Goal: Use online tool/utility: Use online tool/utility

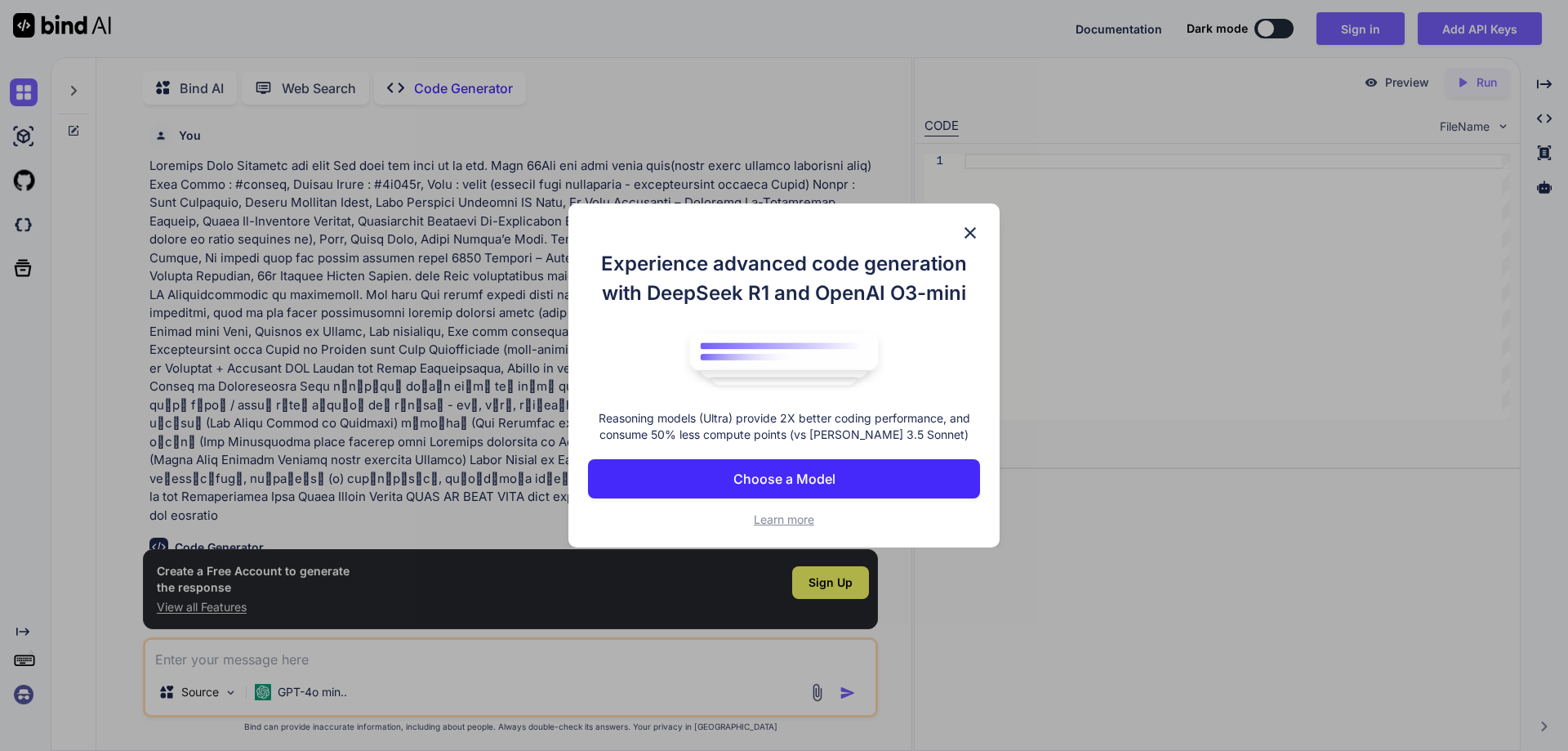
scroll to position [7, 0]
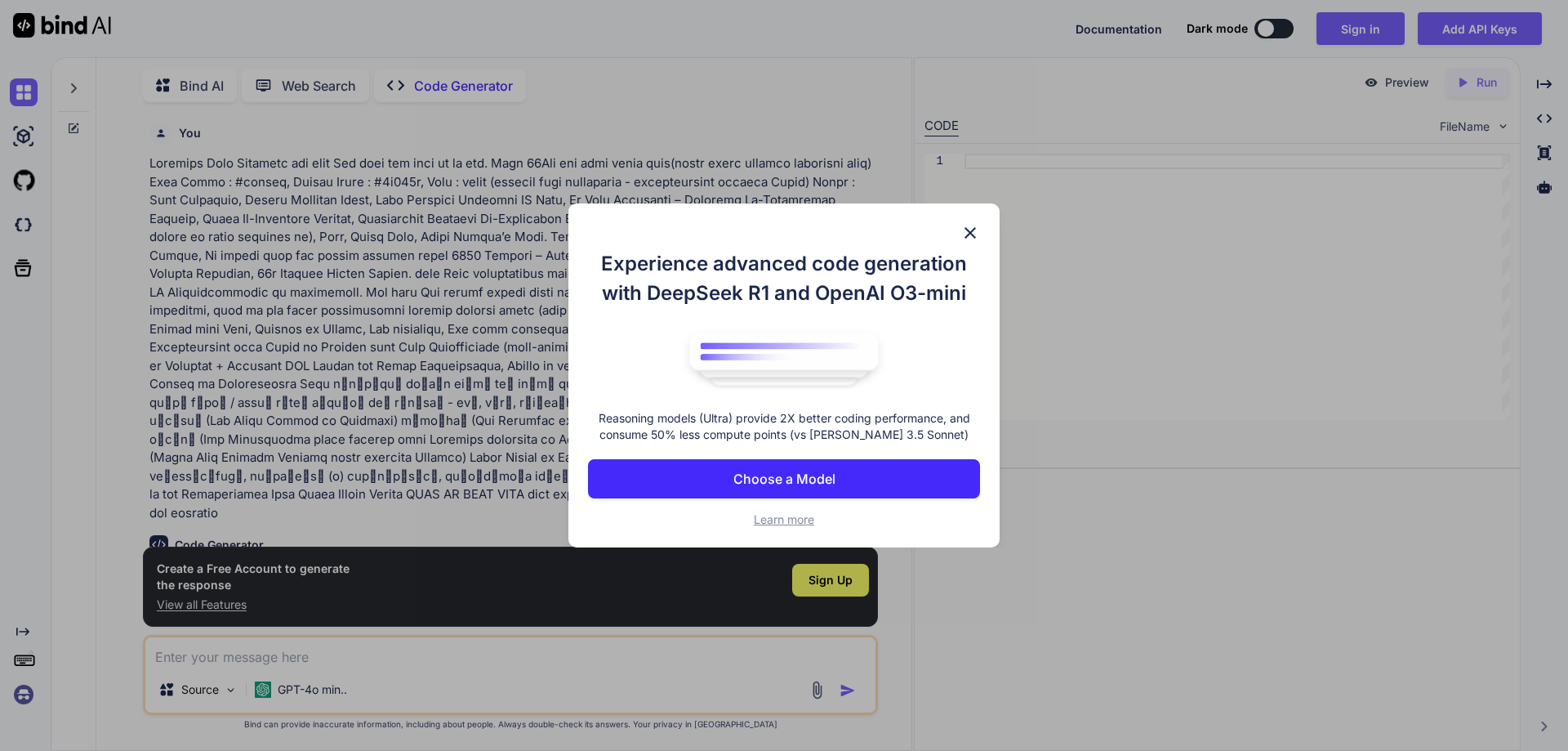
type textarea "x"
click at [966, 227] on img at bounding box center [970, 232] width 19 height 19
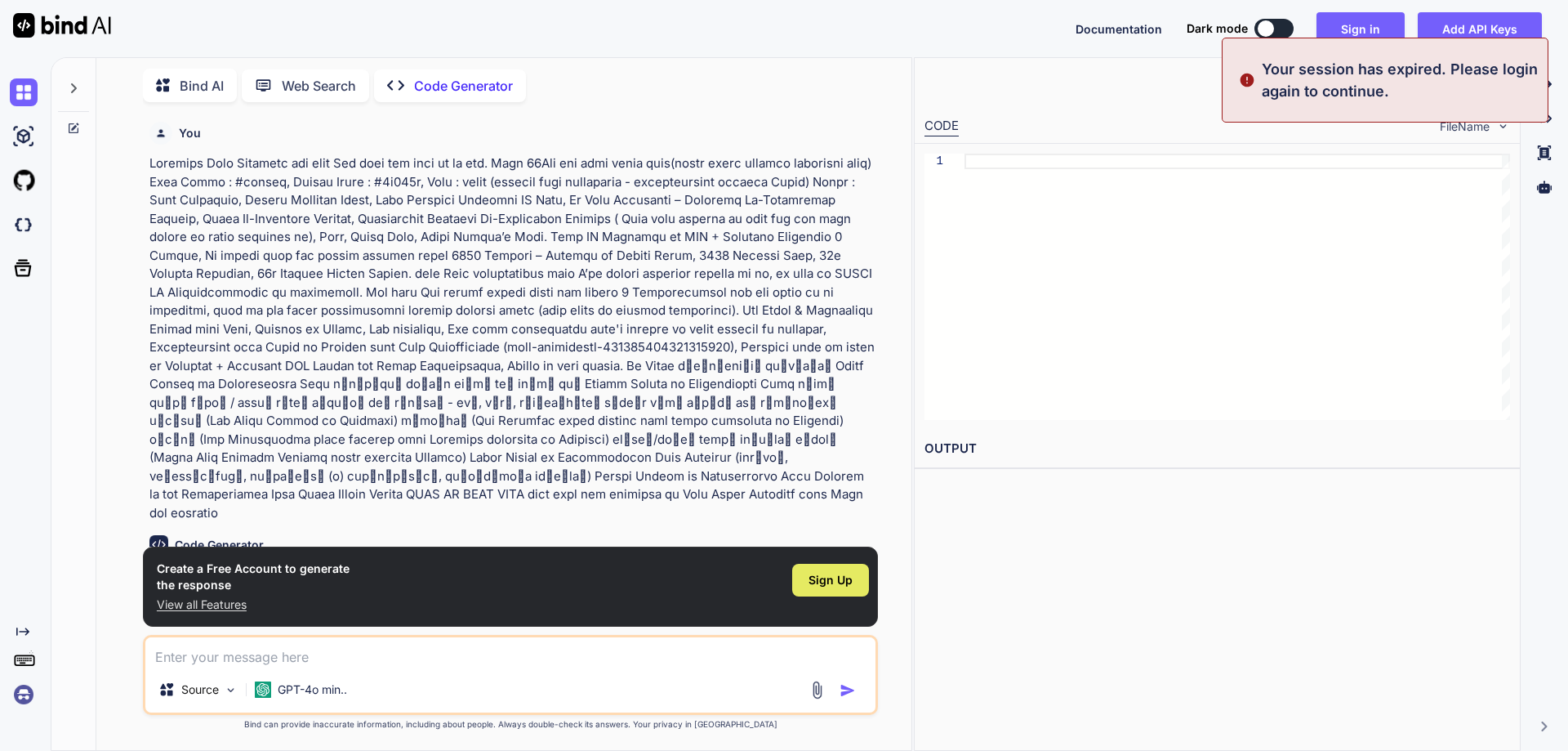
click at [815, 582] on span "Sign Up" at bounding box center [830, 579] width 44 height 16
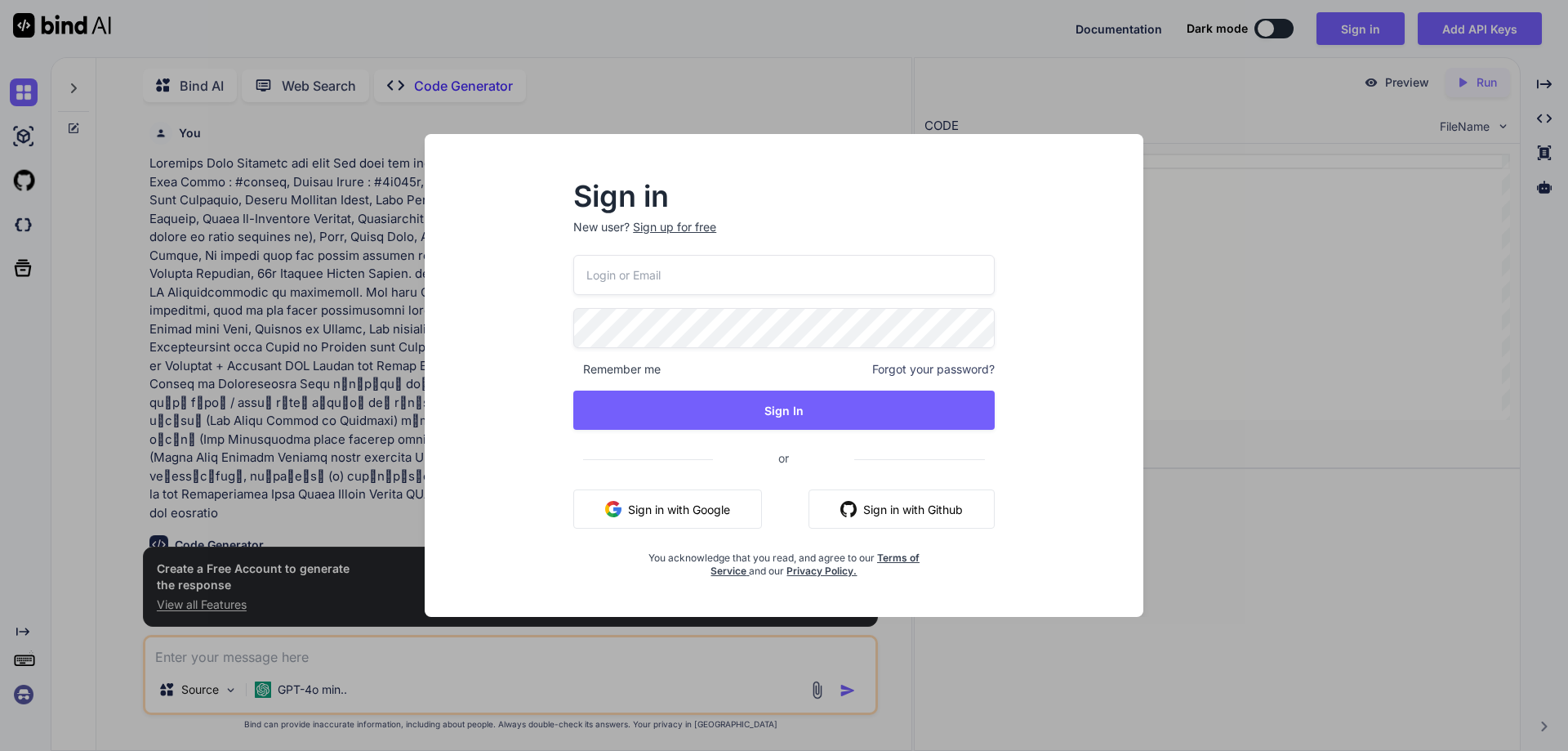
click at [707, 518] on button "Sign in with Google" at bounding box center [667, 509] width 189 height 39
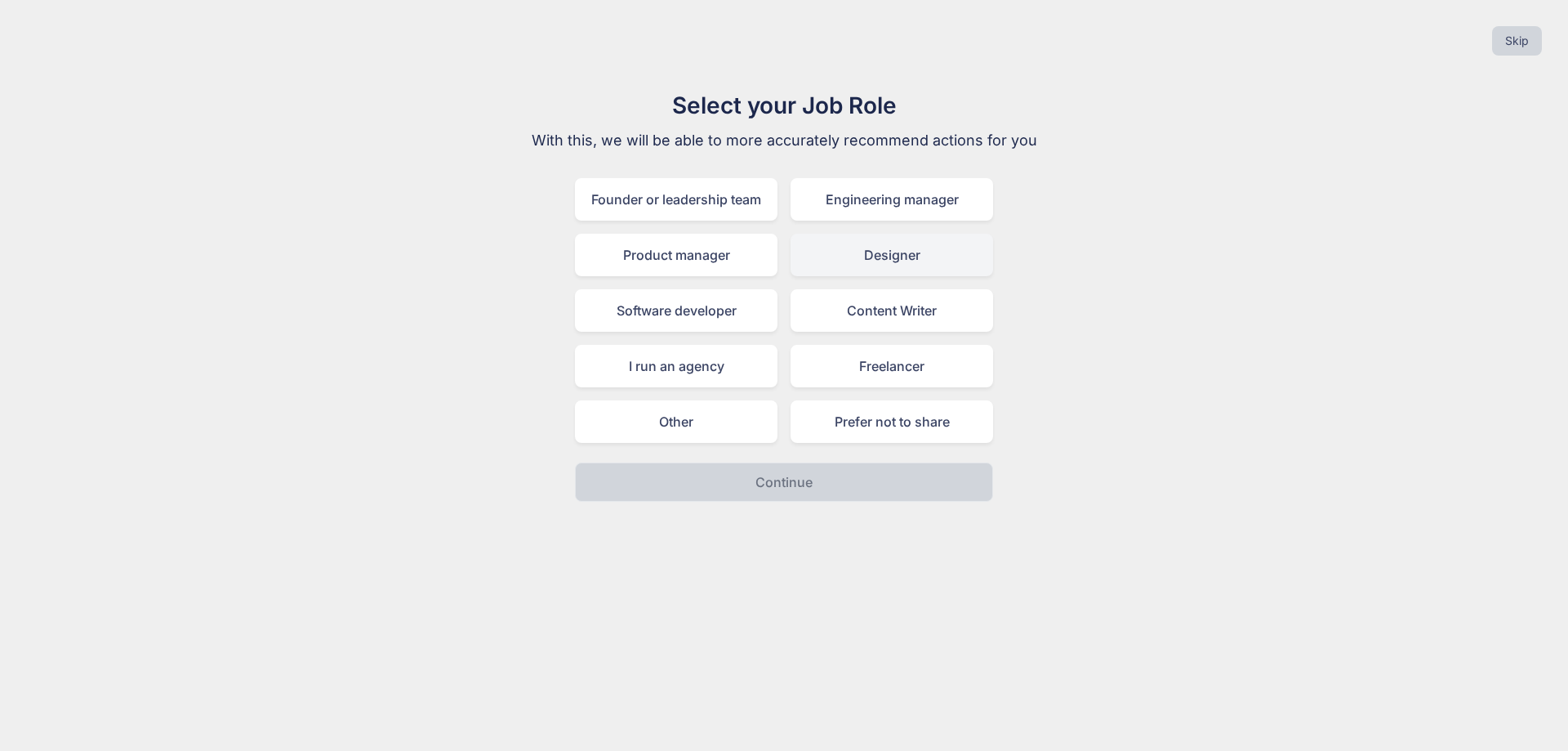
click at [860, 267] on div "Designer" at bounding box center [891, 255] width 202 height 42
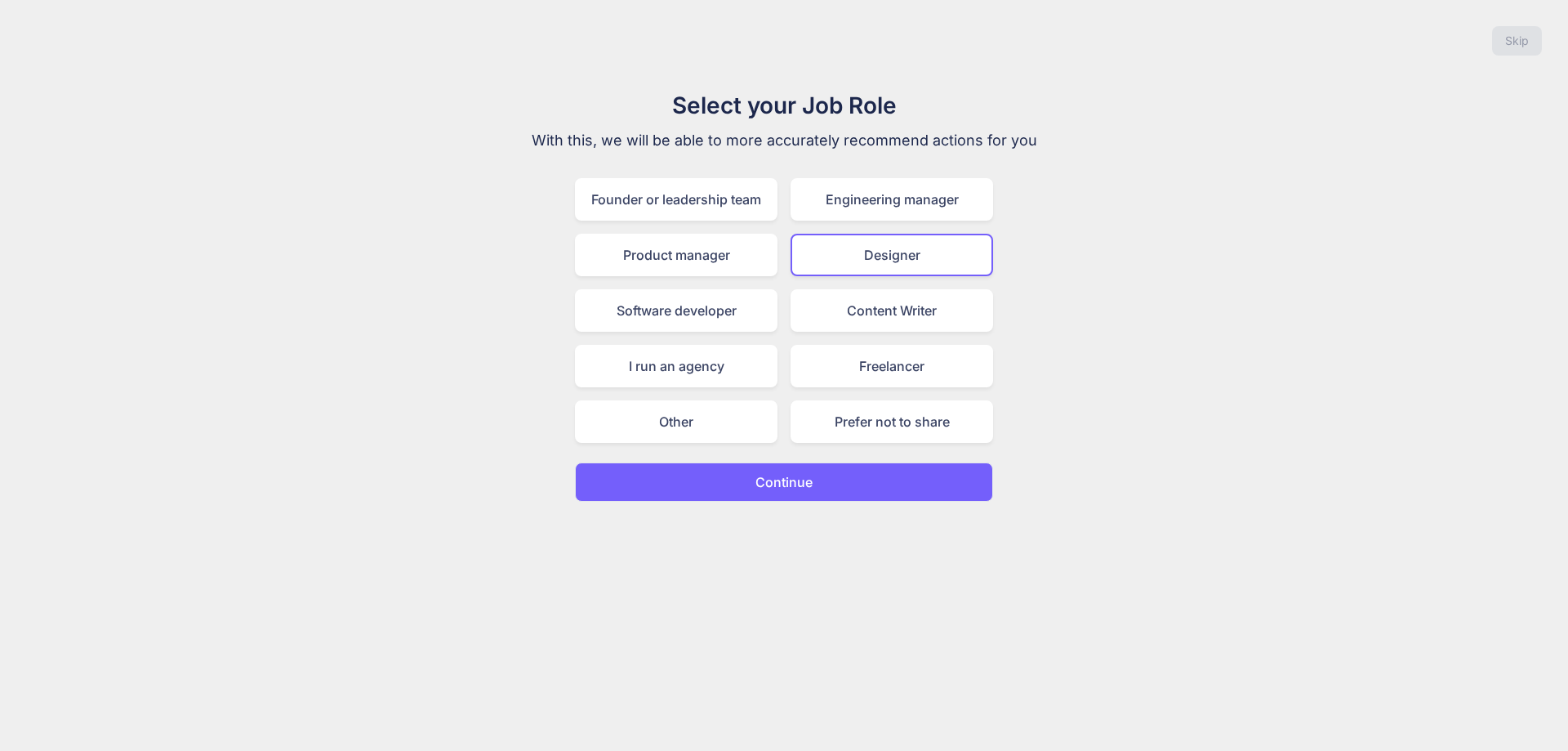
click at [833, 464] on button "Continue" at bounding box center [784, 482] width 418 height 39
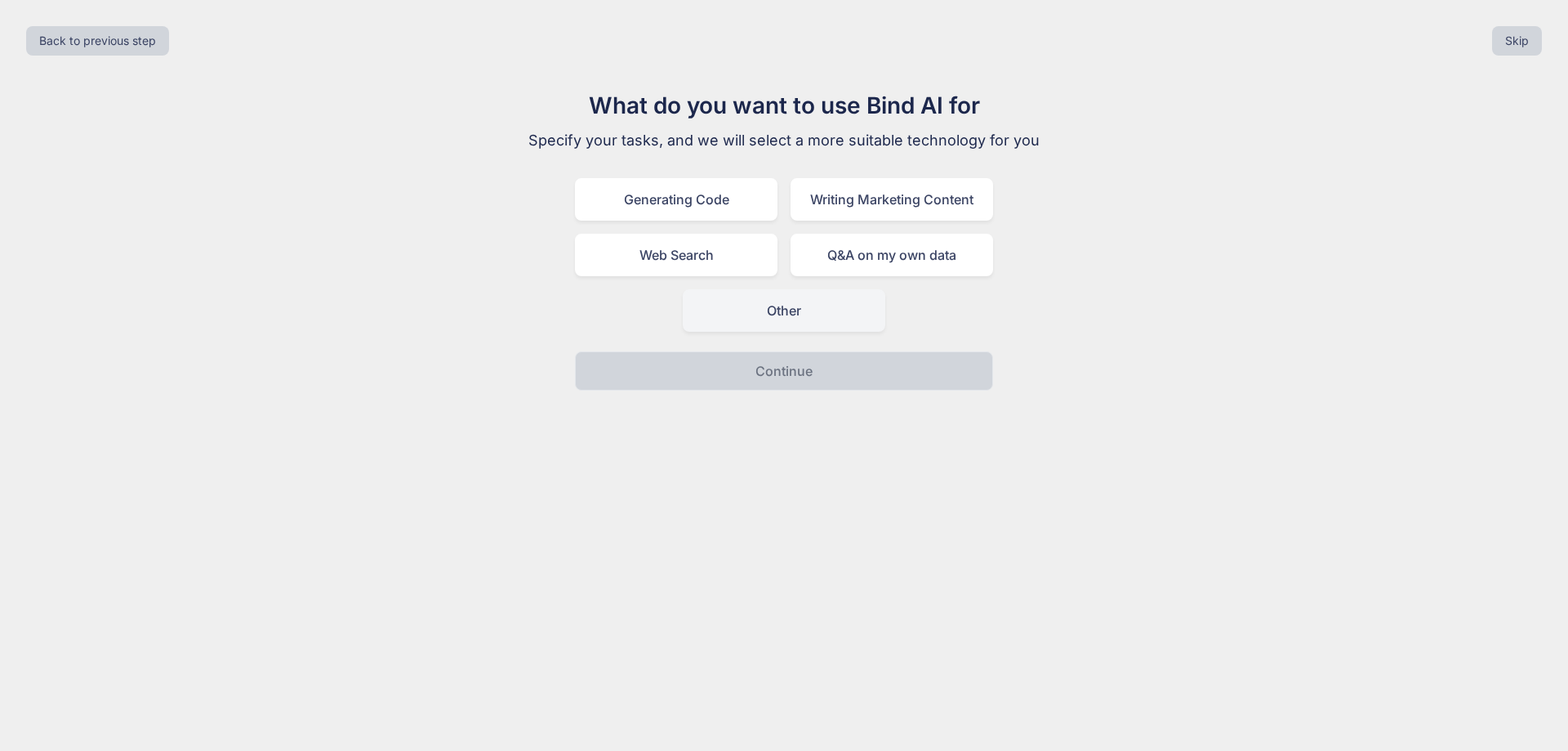
click at [793, 324] on div "Other" at bounding box center [784, 311] width 202 height 42
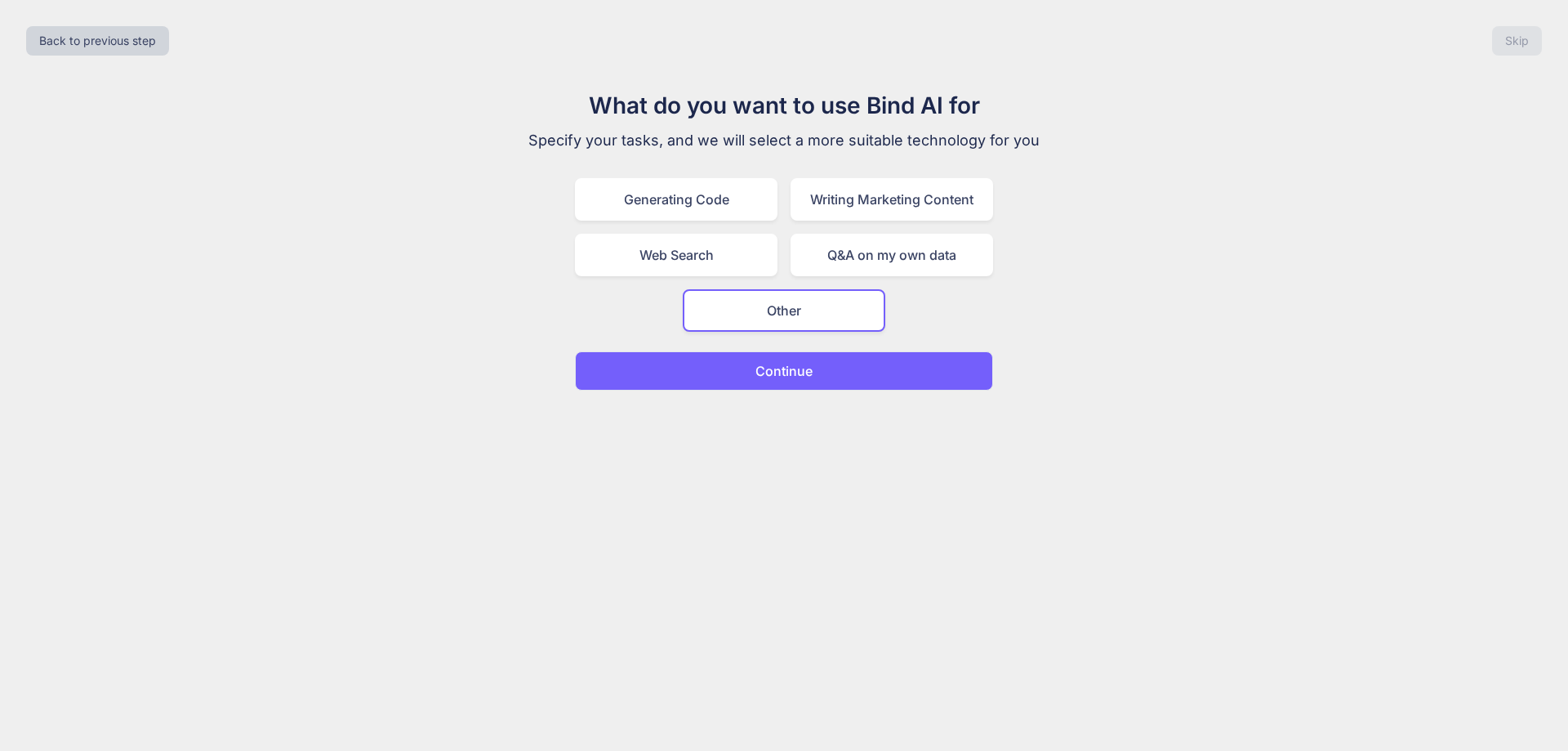
click at [809, 380] on p "Continue" at bounding box center [784, 371] width 58 height 19
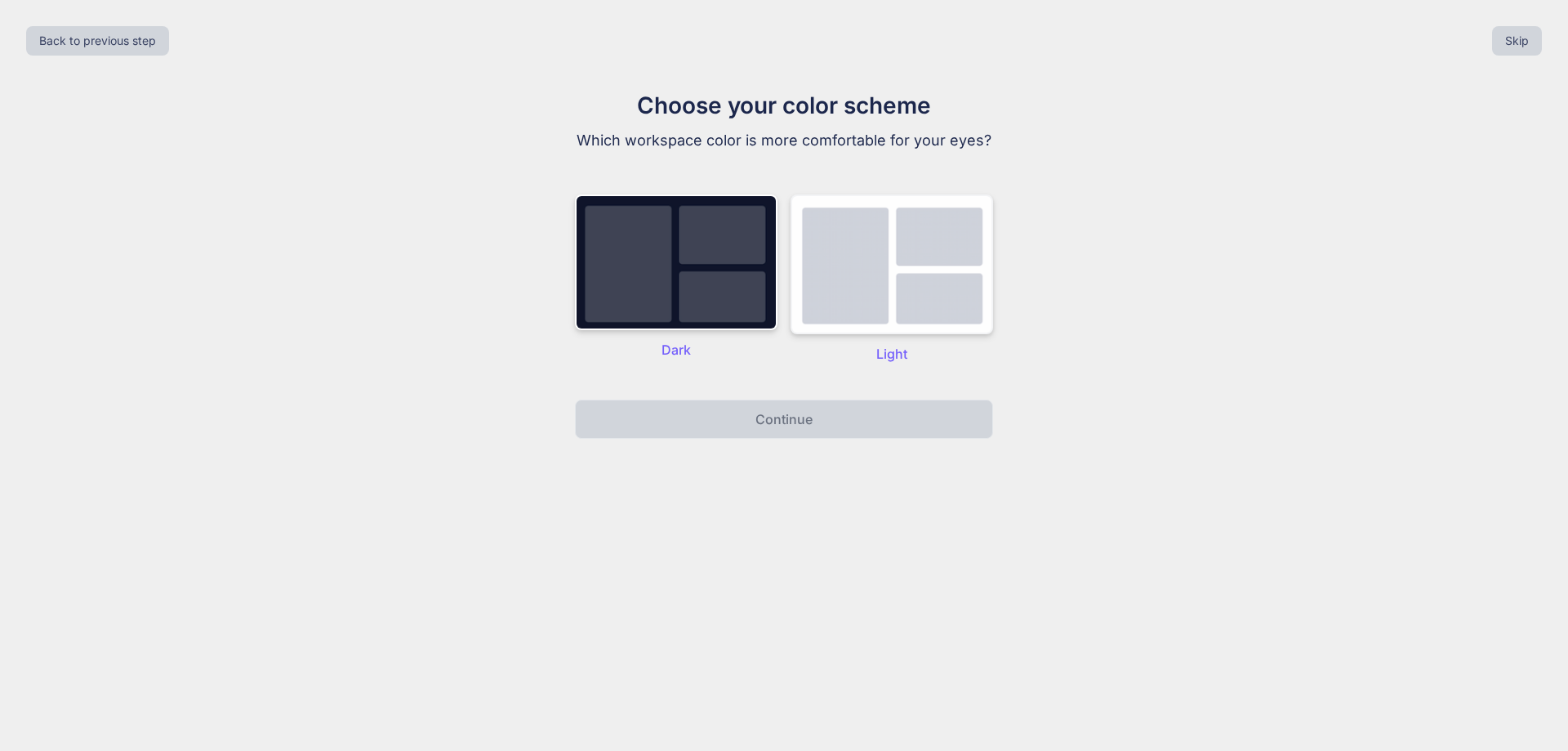
click at [824, 303] on img at bounding box center [891, 264] width 202 height 140
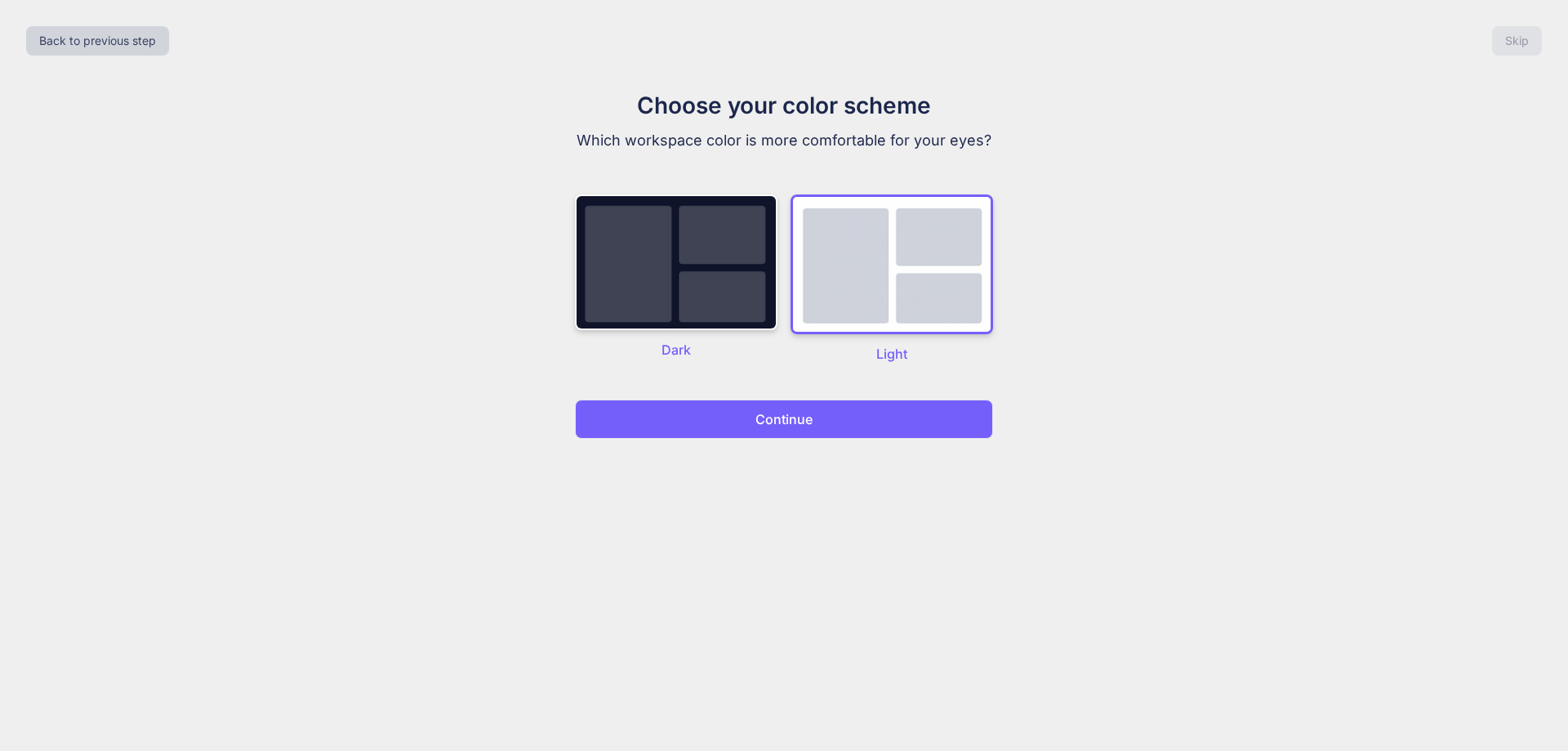
click at [805, 414] on p "Continue" at bounding box center [784, 418] width 58 height 19
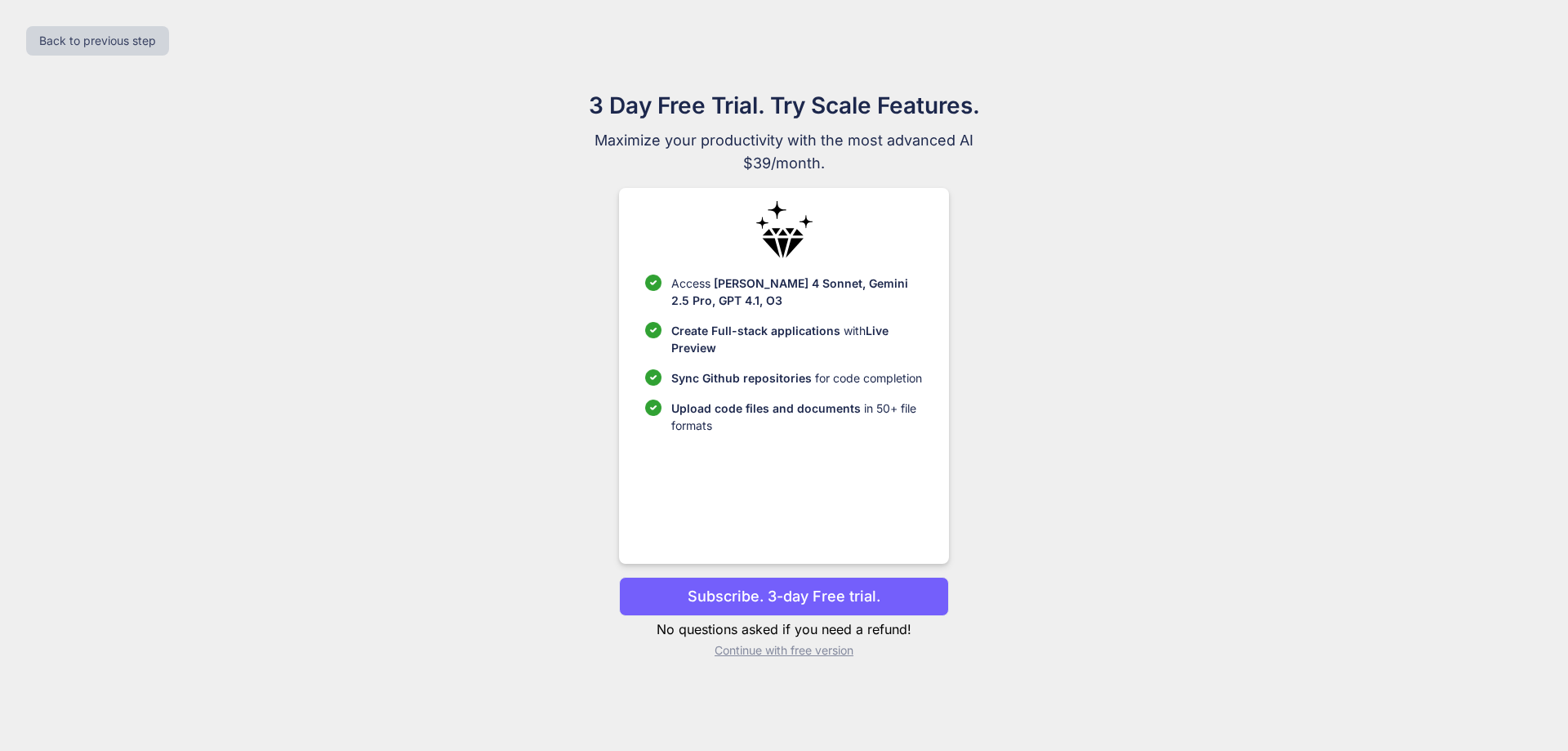
click at [820, 654] on p "Continue with free version" at bounding box center [783, 649] width 329 height 16
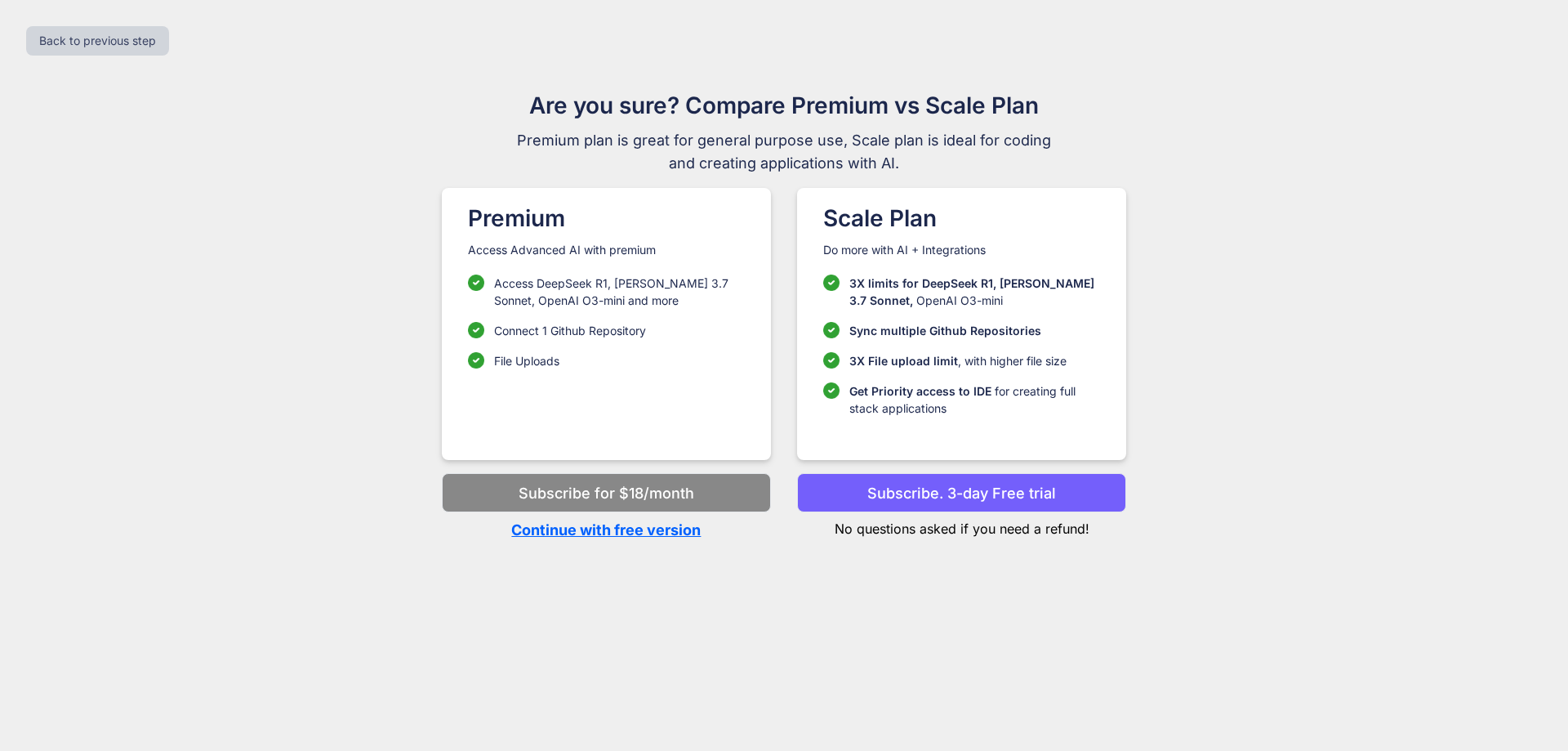
click at [644, 527] on p "Continue with free version" at bounding box center [606, 530] width 329 height 22
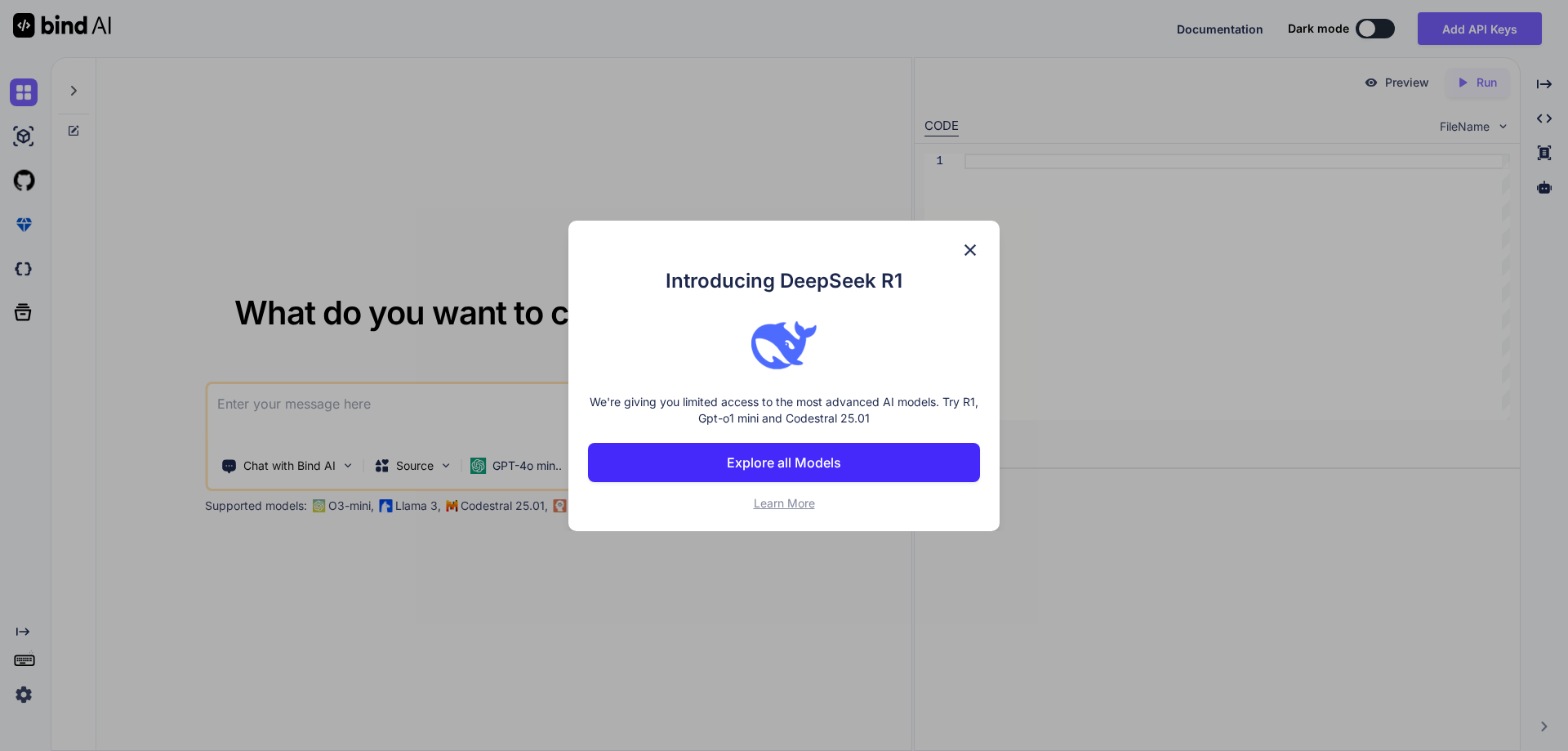
click at [960, 245] on div "Introducing DeepSeek R1 We're giving you limited access to the most advanced AI…" at bounding box center [784, 376] width 432 height 311
click at [969, 246] on img at bounding box center [970, 250] width 19 height 19
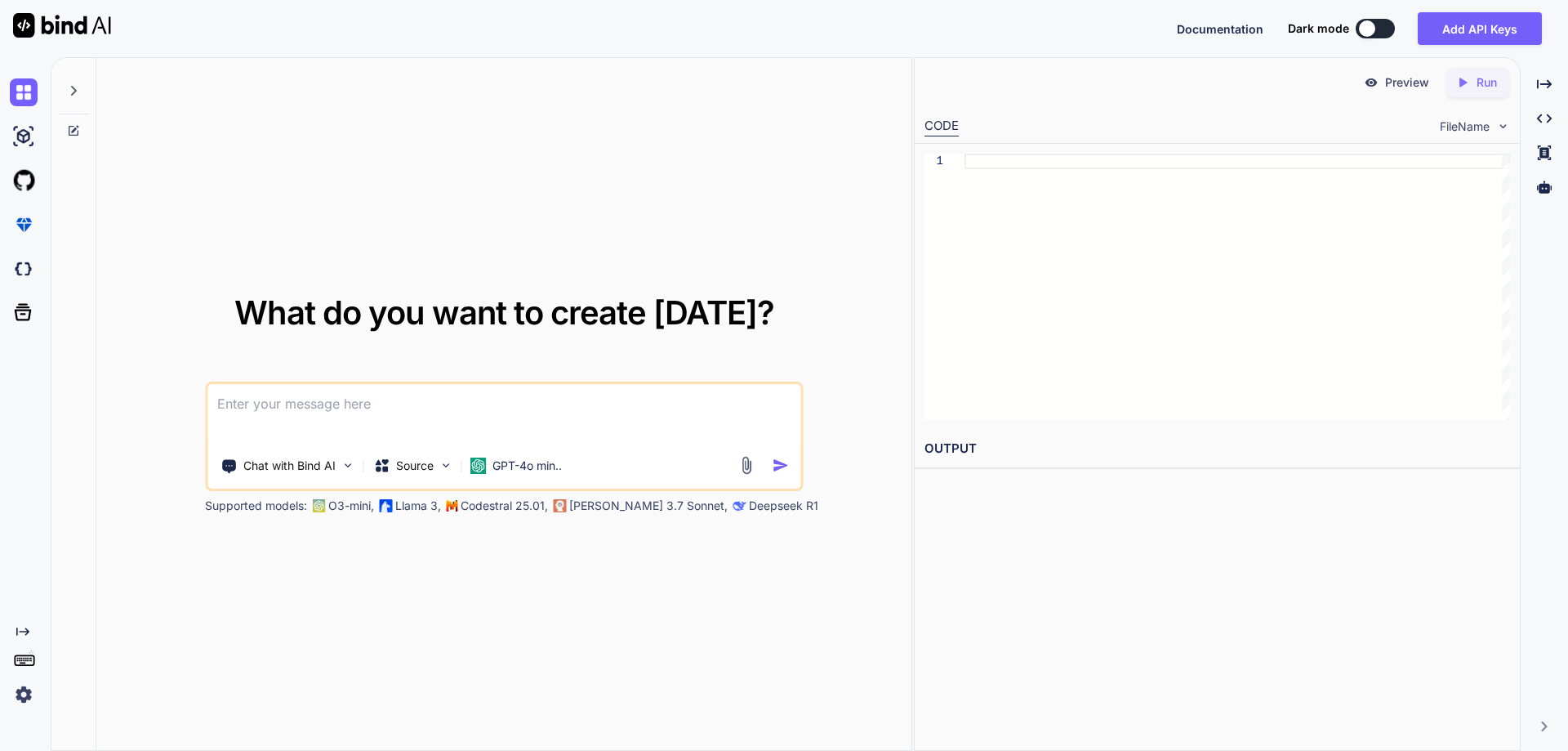
click at [492, 433] on textarea at bounding box center [503, 414] width 593 height 60
paste textarea "Generate the full Web code and send it as zip. Take 05Hrs for that final code(w…"
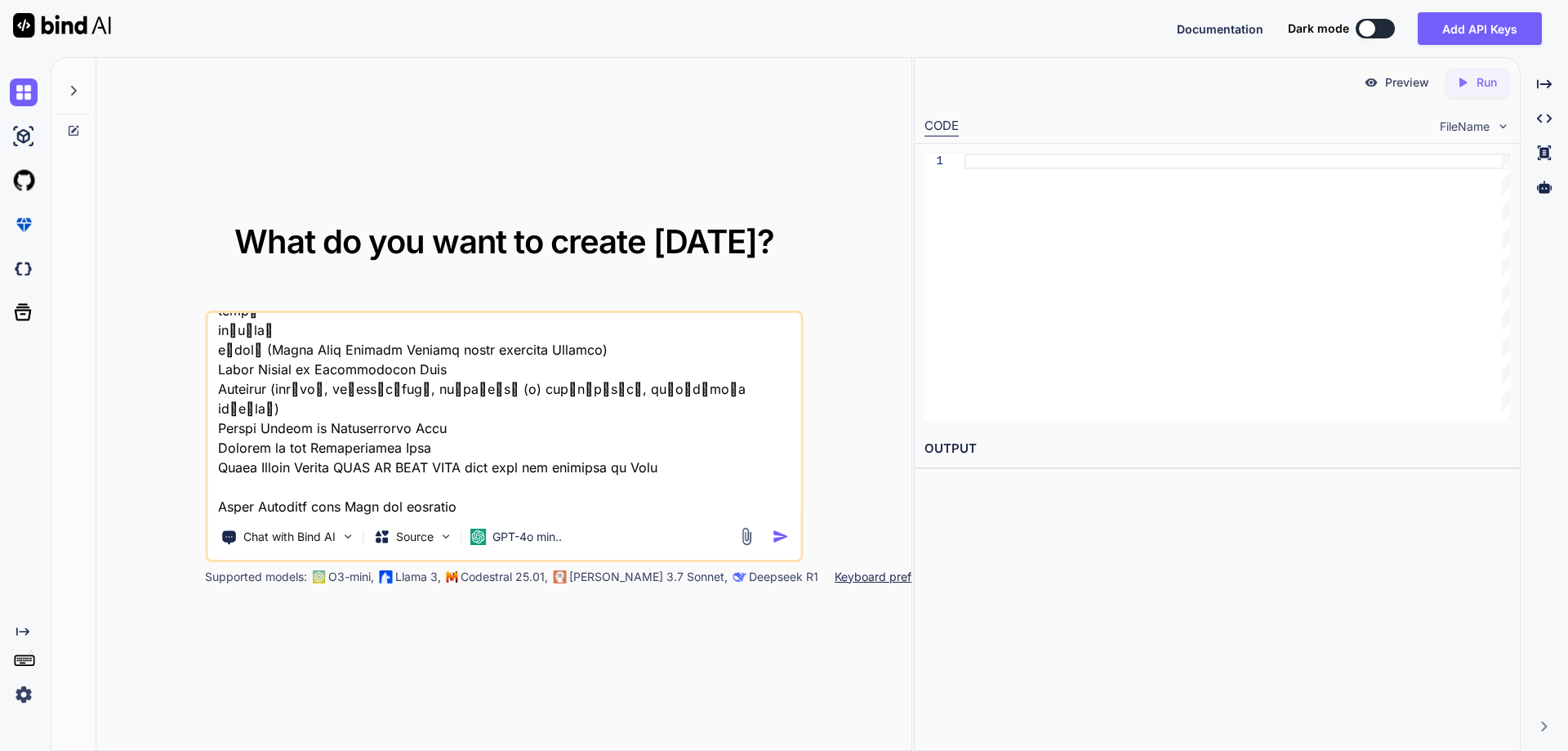
scroll to position [689, 0]
type textarea "Generate the full Web code and send it as zip. Take 05Hrs for that final code(w…"
click at [559, 538] on p "GPT-4o min.." at bounding box center [527, 536] width 69 height 16
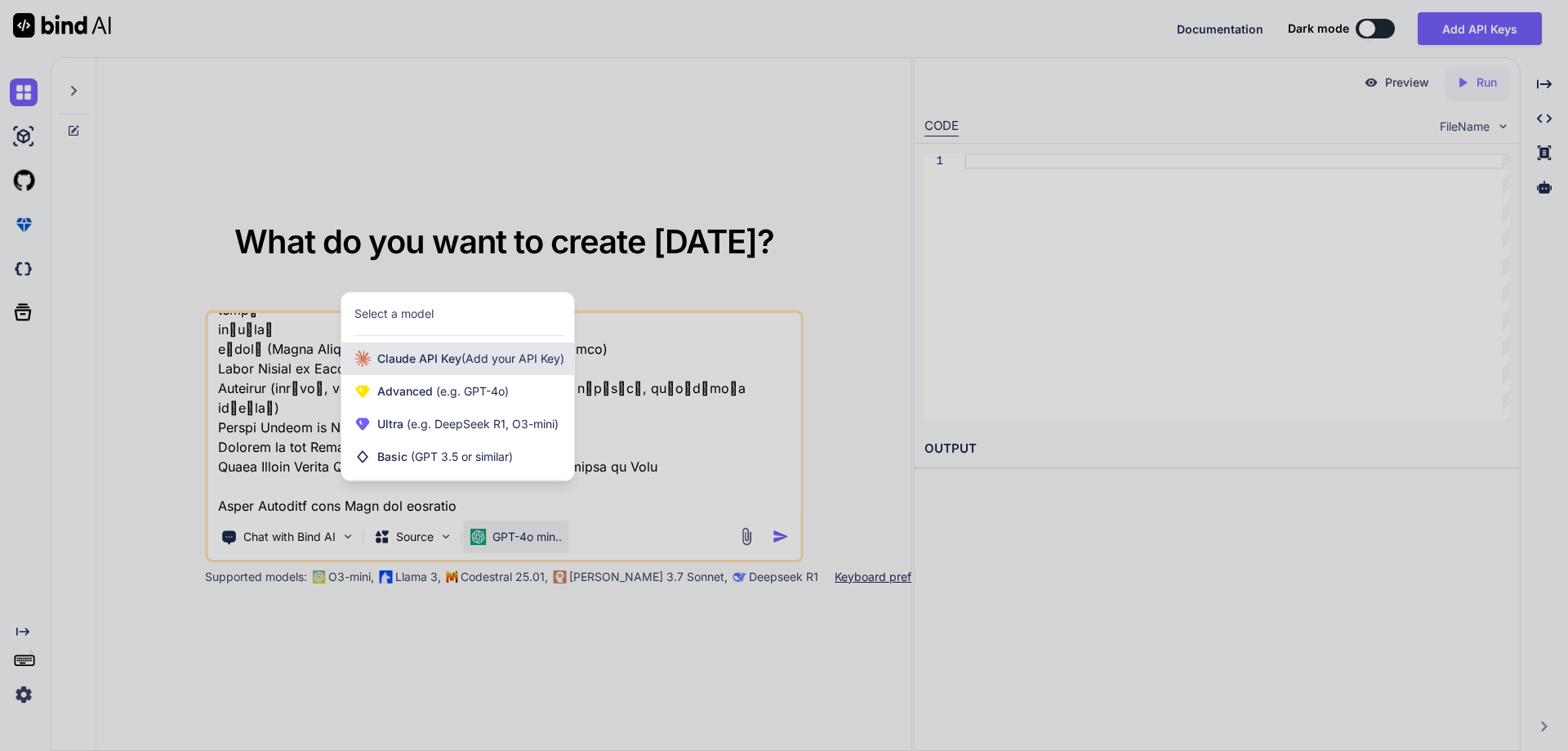
click at [476, 358] on span "(Add your API Key)" at bounding box center [513, 358] width 103 height 14
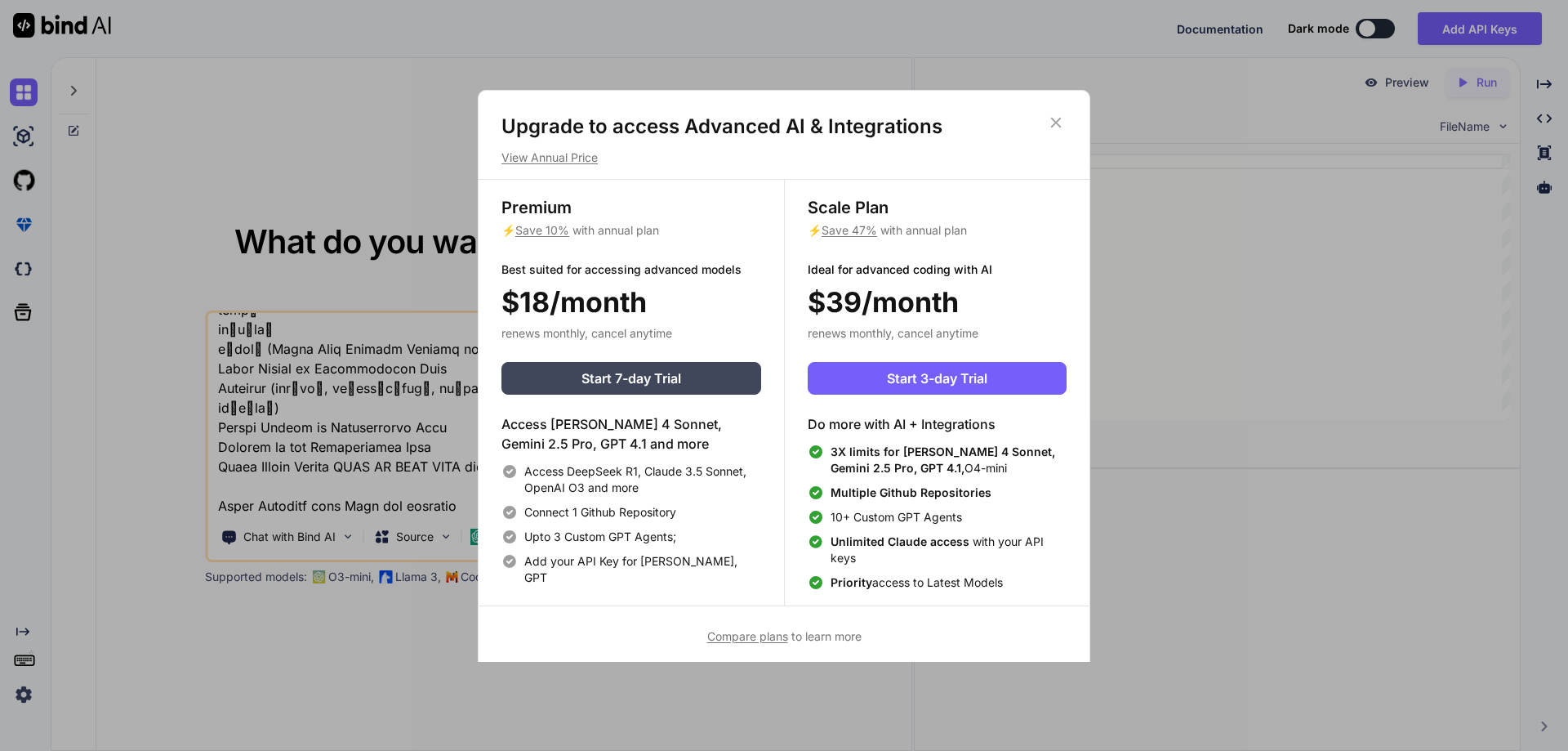
click at [1057, 123] on icon at bounding box center [1056, 122] width 11 height 11
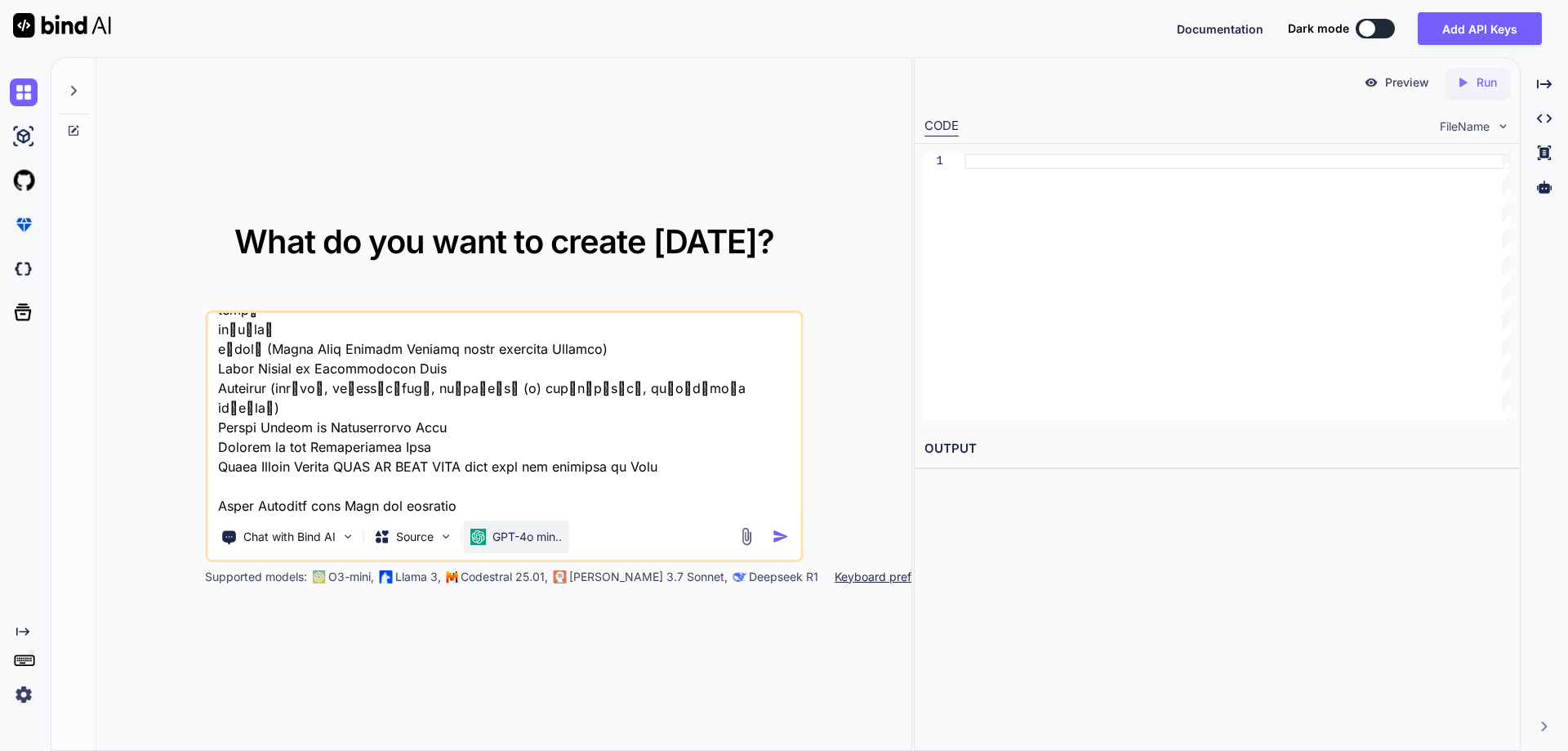
click at [525, 537] on p "GPT-4o min.." at bounding box center [527, 536] width 69 height 16
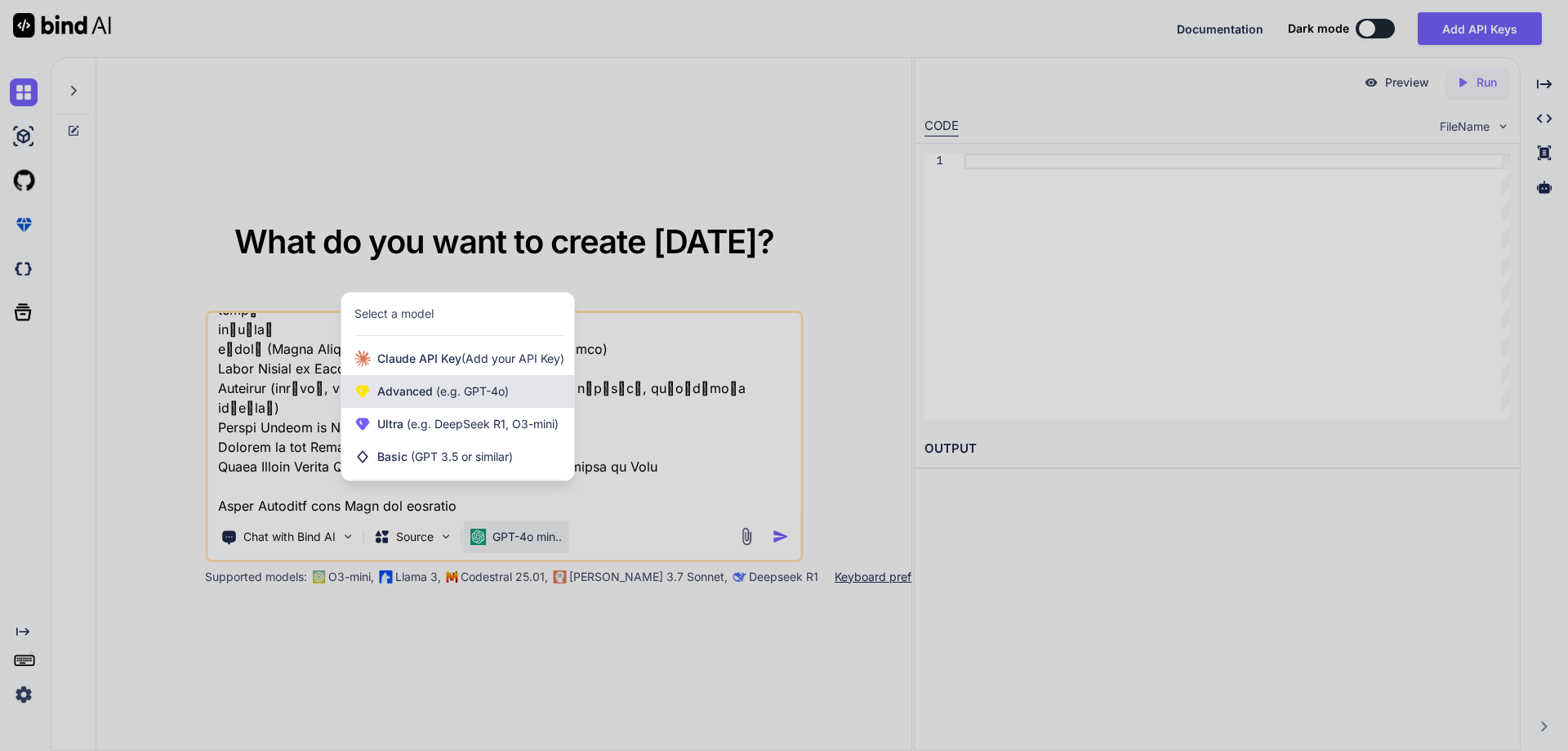
click at [429, 390] on span "Advanced (e.g. GPT-4o)" at bounding box center [443, 391] width 131 height 16
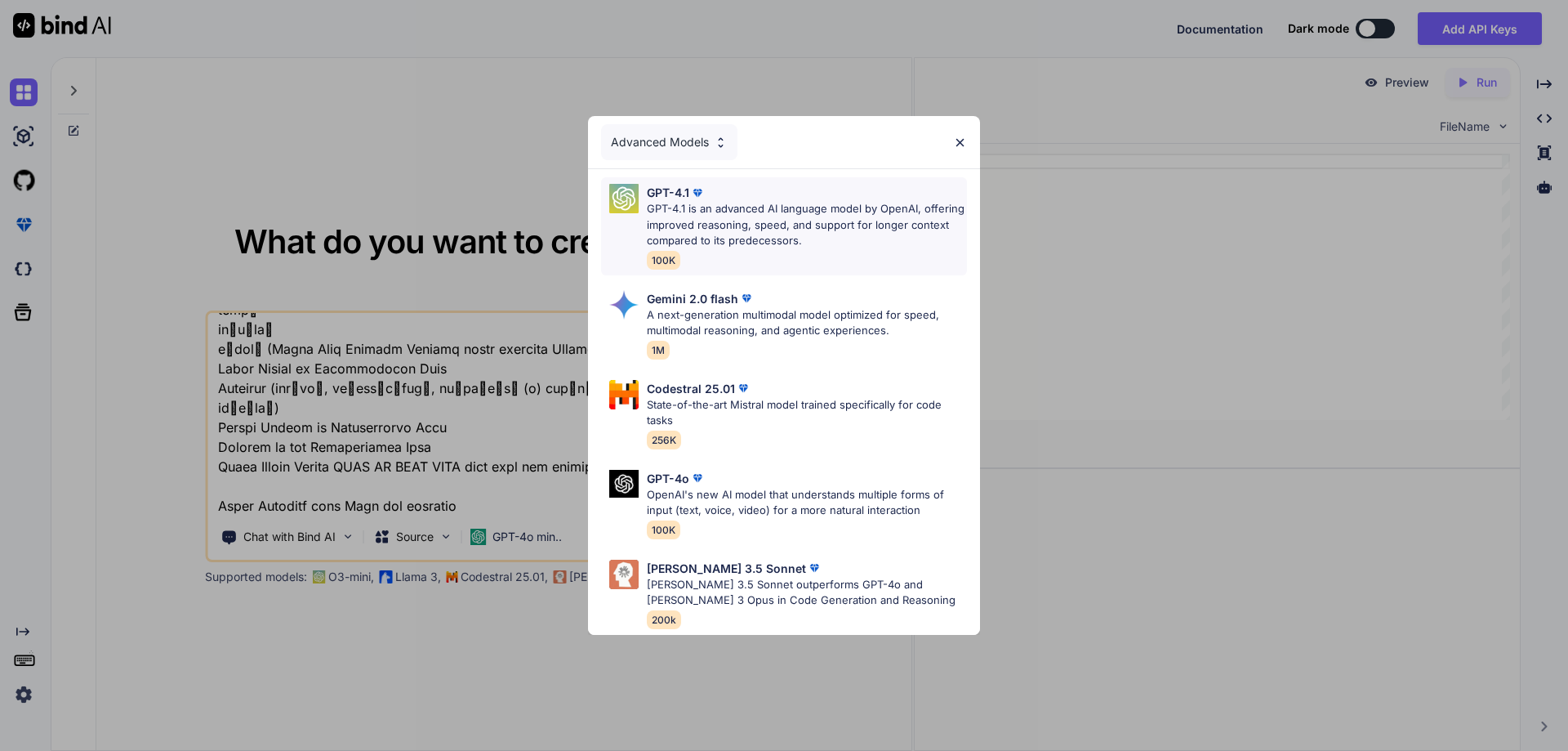
click at [886, 193] on div "GPT-4.1" at bounding box center [806, 192] width 320 height 17
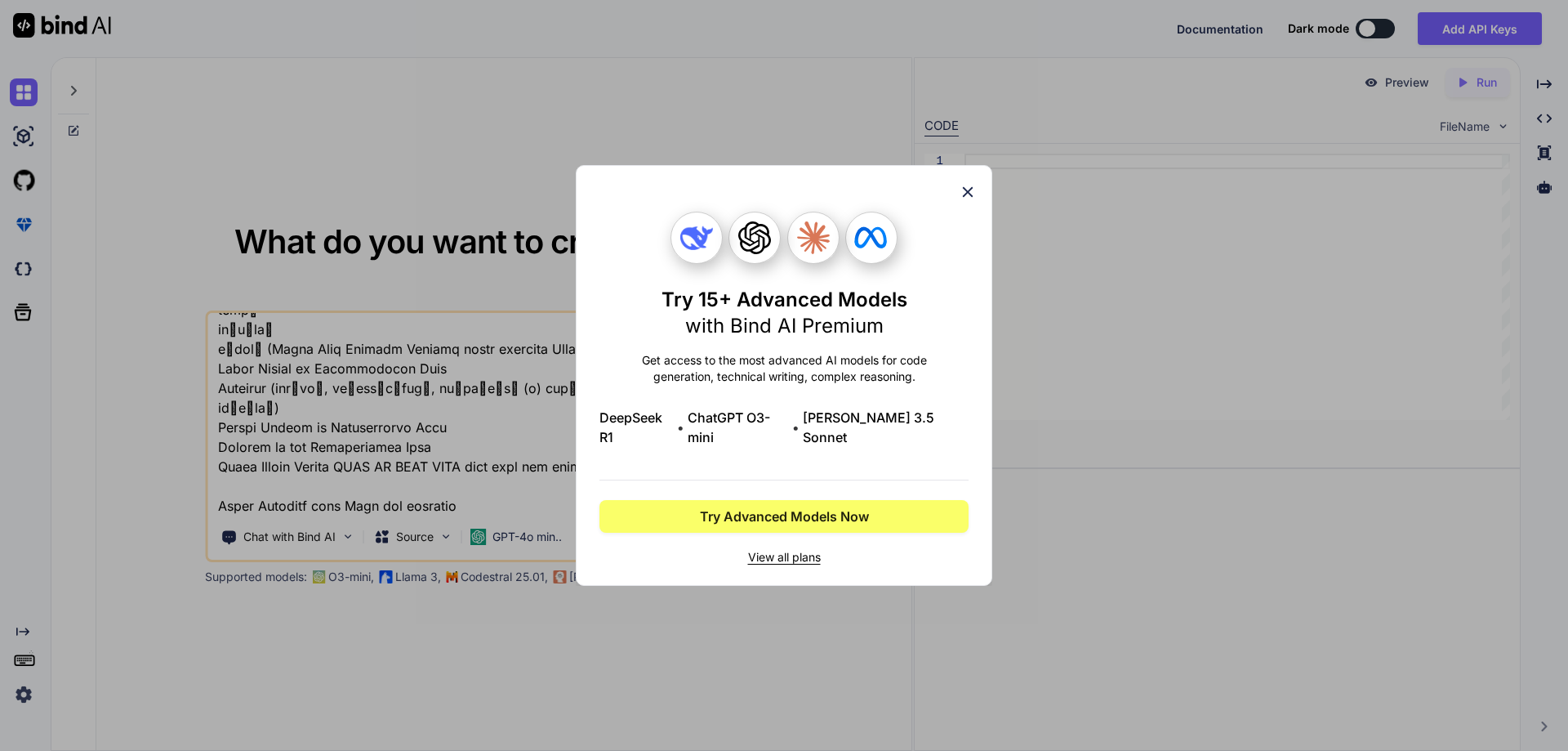
click at [964, 198] on icon at bounding box center [968, 192] width 11 height 11
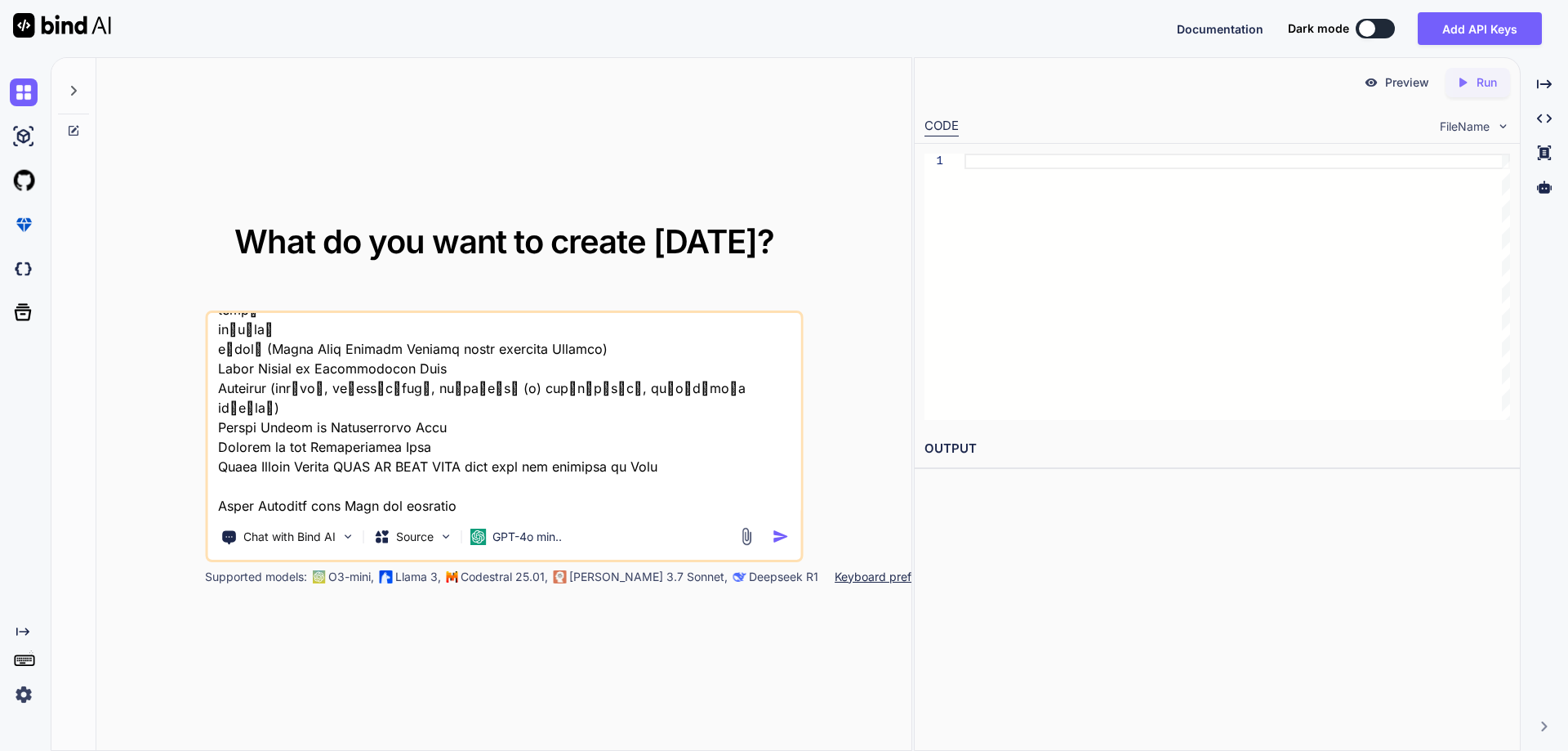
click at [780, 540] on img "button" at bounding box center [780, 536] width 17 height 17
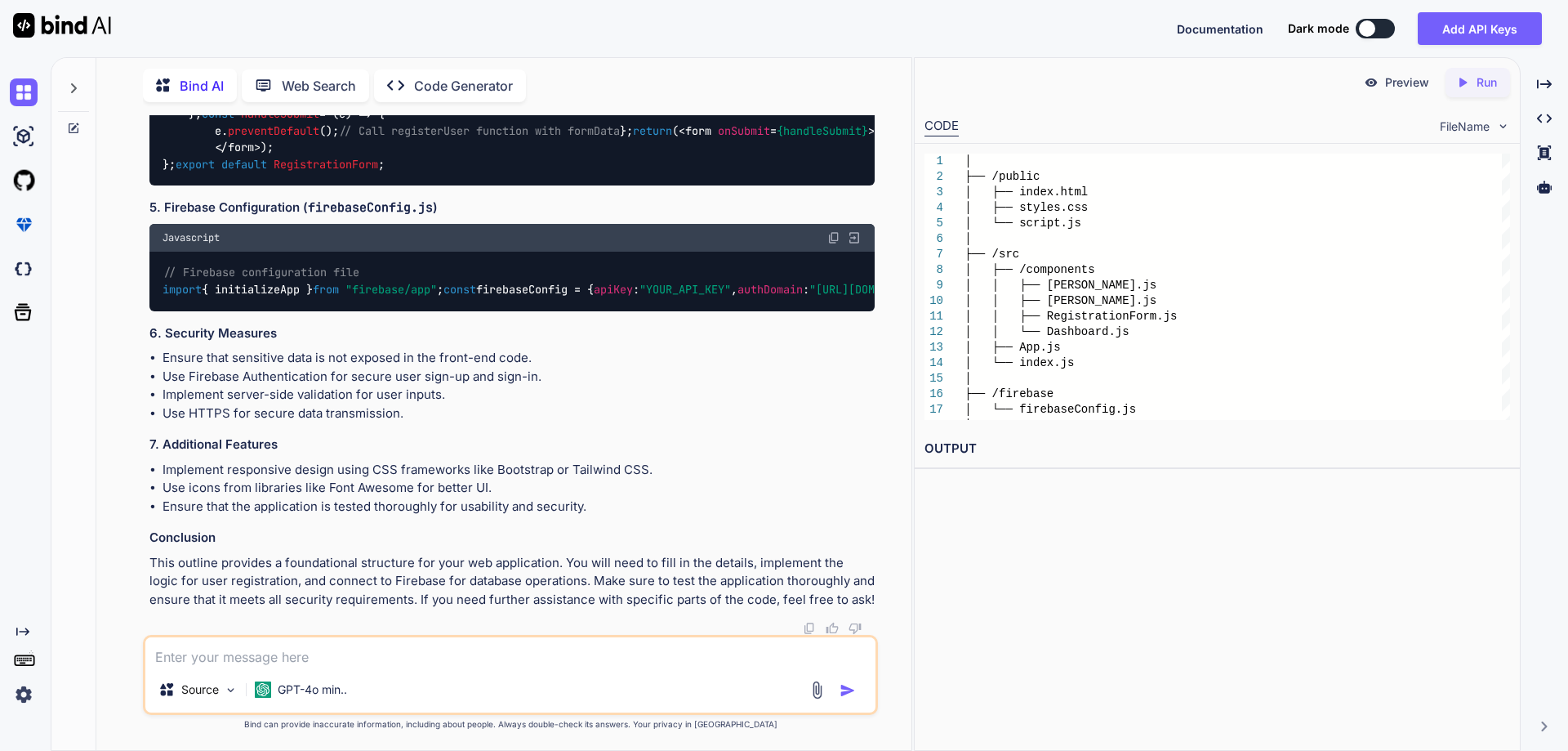
scroll to position [3314, 0]
click at [1194, 552] on div "Preview Created with Pixso. Run CODE FileName 1 2 3 4 5 6 7 8 9 10 11 12 13 14 …" at bounding box center [1217, 404] width 607 height 693
click at [1492, 77] on p "Run" at bounding box center [1487, 82] width 20 height 16
click at [543, 648] on textarea at bounding box center [510, 652] width 730 height 30
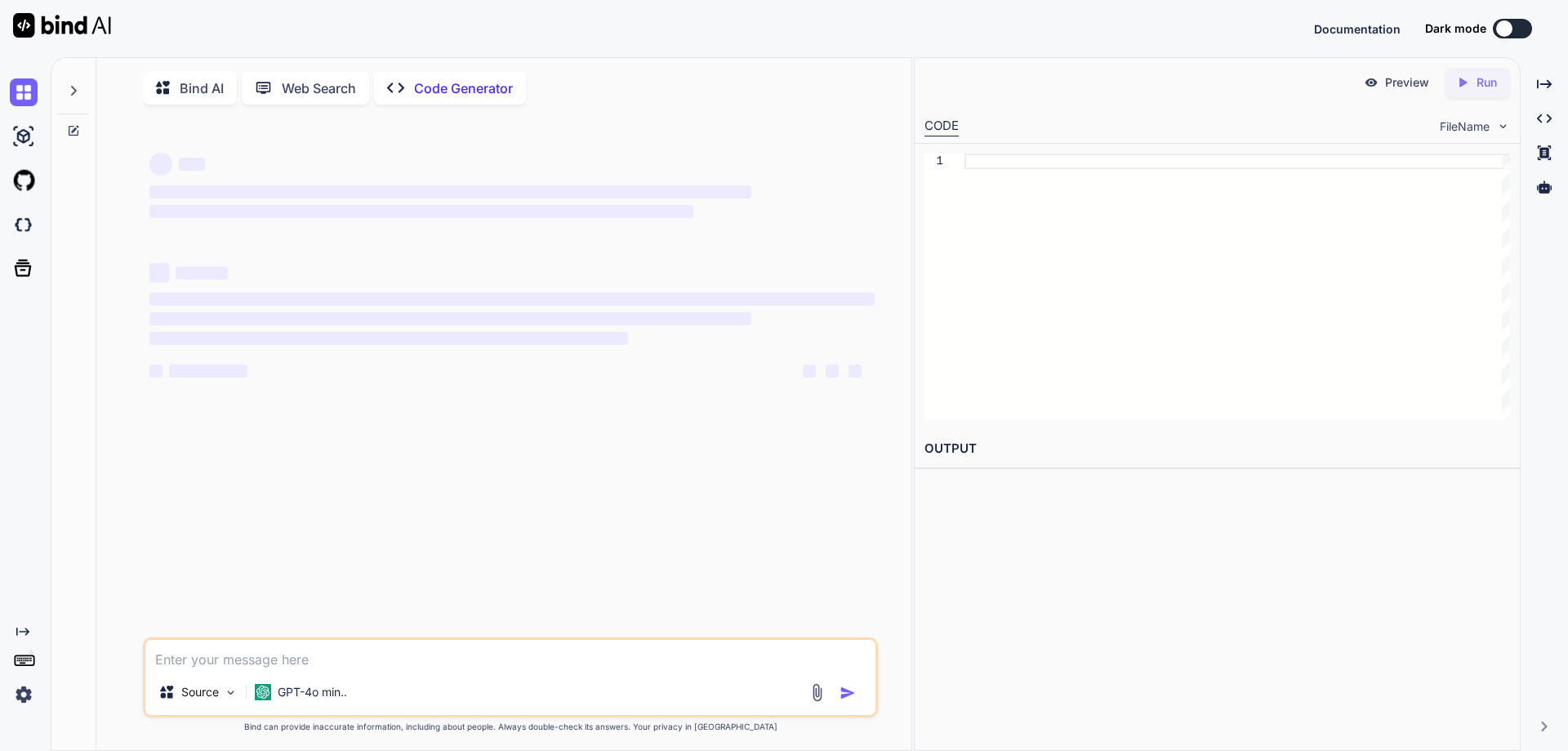
type textarea "x"
